Goal: Use online tool/utility: Use online tool/utility

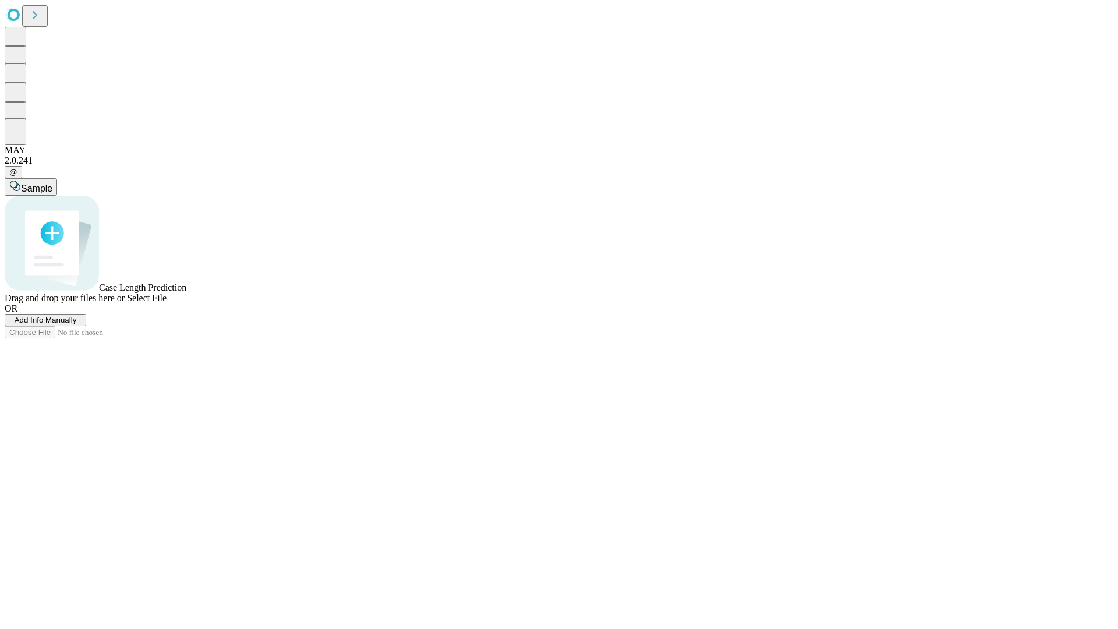
click at [167, 303] on span "Select File" at bounding box center [147, 298] width 40 height 10
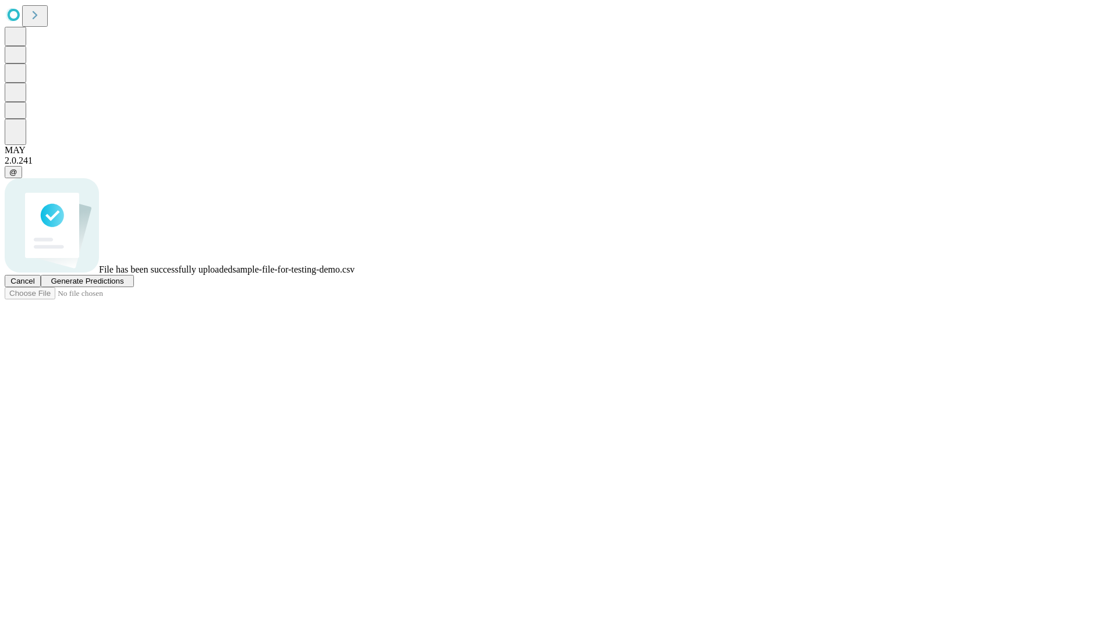
click at [123, 285] on span "Generate Predictions" at bounding box center [87, 281] width 73 height 9
